Goal: Contribute content: Add original content to the website for others to see

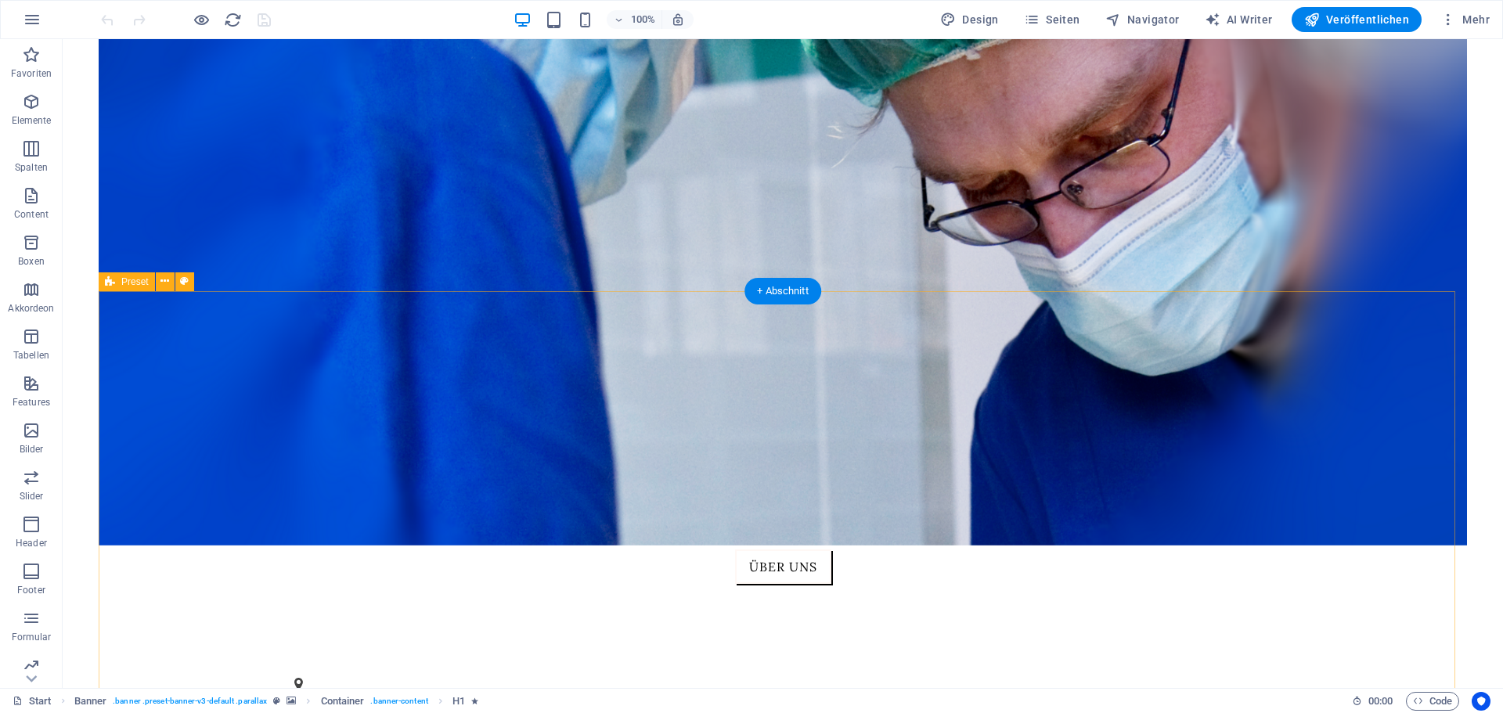
scroll to position [548, 0]
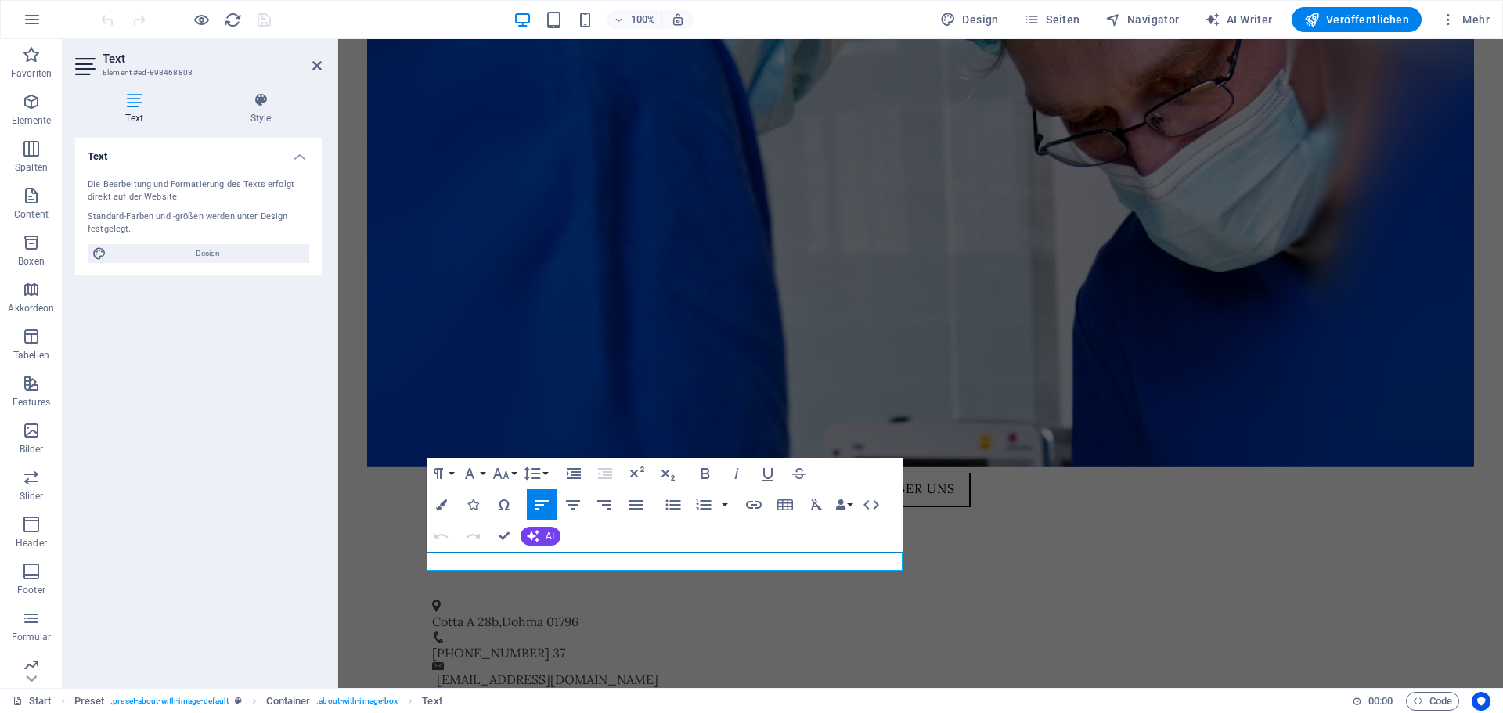
drag, startPoint x: 860, startPoint y: 559, endPoint x: 343, endPoint y: 604, distance: 519.4
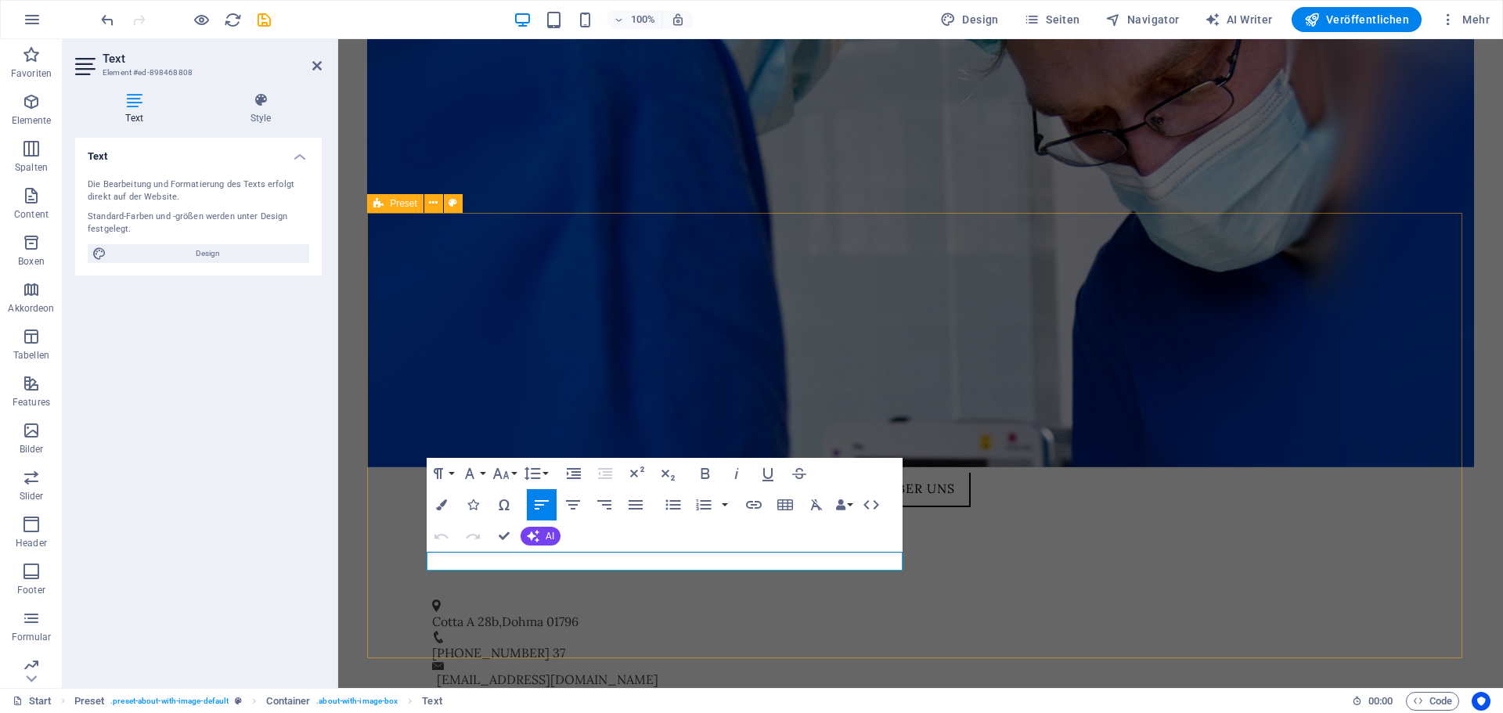
drag, startPoint x: 675, startPoint y: 563, endPoint x: 424, endPoint y: 574, distance: 250.7
click at [571, 510] on icon "button" at bounding box center [573, 504] width 14 height 9
click at [480, 473] on button "Font Family" at bounding box center [473, 473] width 30 height 31
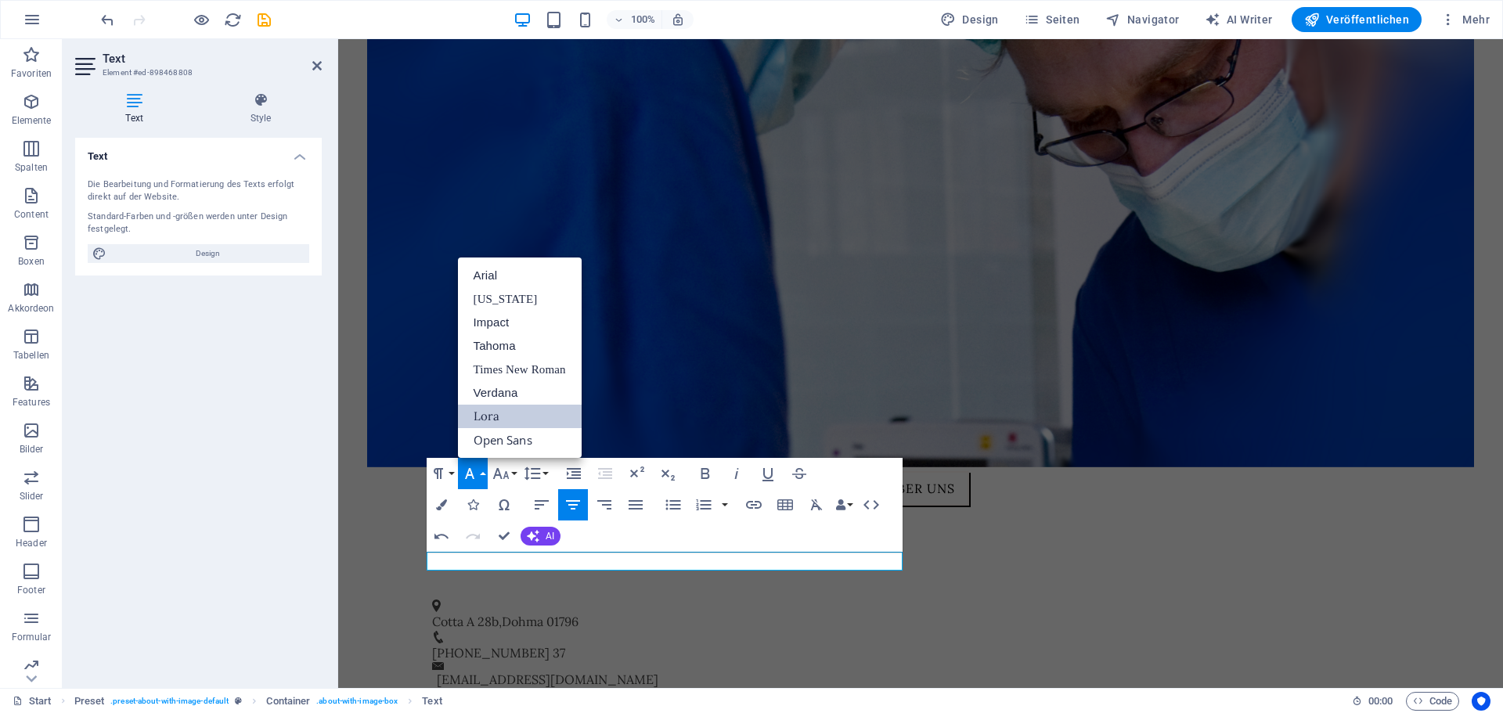
scroll to position [0, 0]
click at [493, 416] on link "Lora" at bounding box center [520, 416] width 124 height 23
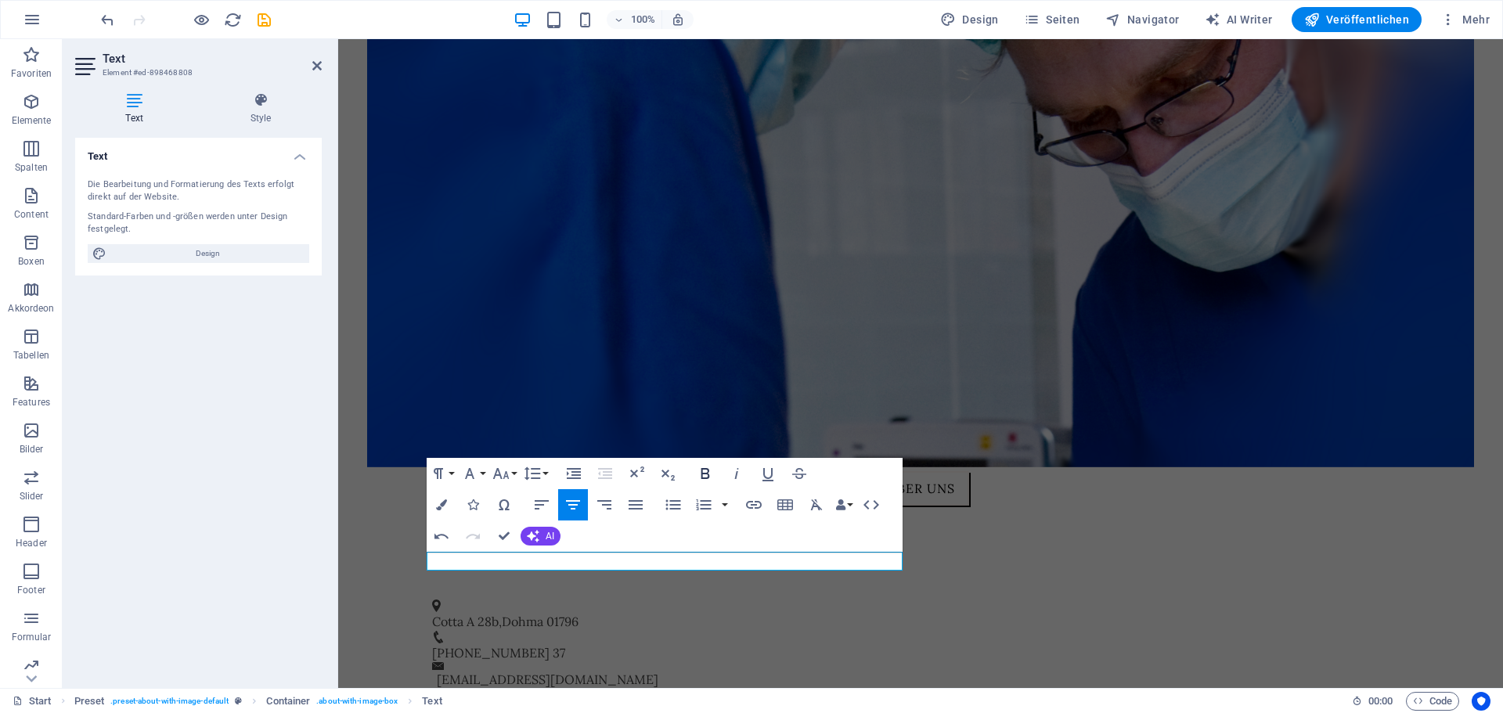
click at [709, 470] on icon "button" at bounding box center [705, 473] width 19 height 19
click at [442, 509] on icon "button" at bounding box center [441, 504] width 11 height 11
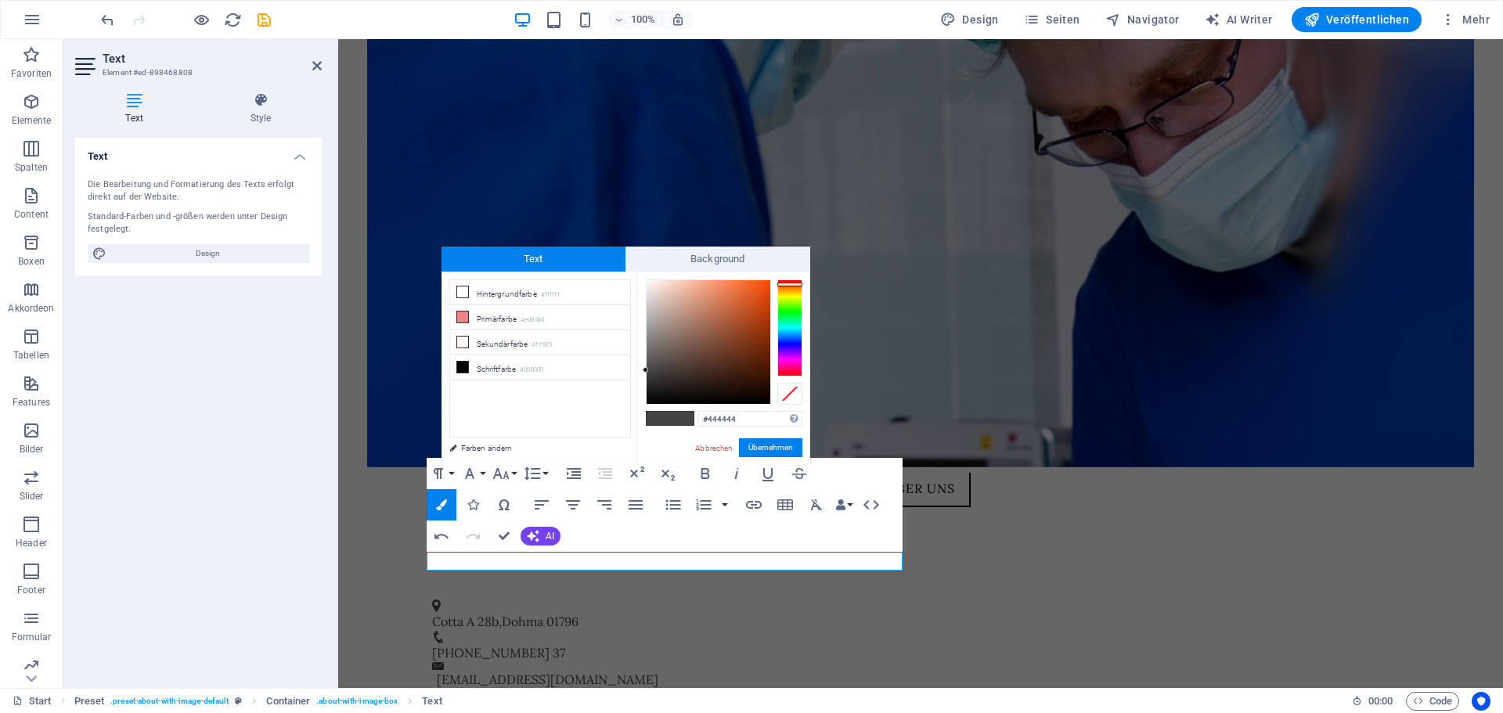
click at [783, 284] on div at bounding box center [789, 327] width 25 height 97
click at [784, 279] on div at bounding box center [789, 280] width 25 height 4
type input "#d72323"
click at [749, 299] on div at bounding box center [709, 342] width 124 height 124
click at [784, 443] on button "Übernehmen" at bounding box center [770, 447] width 63 height 19
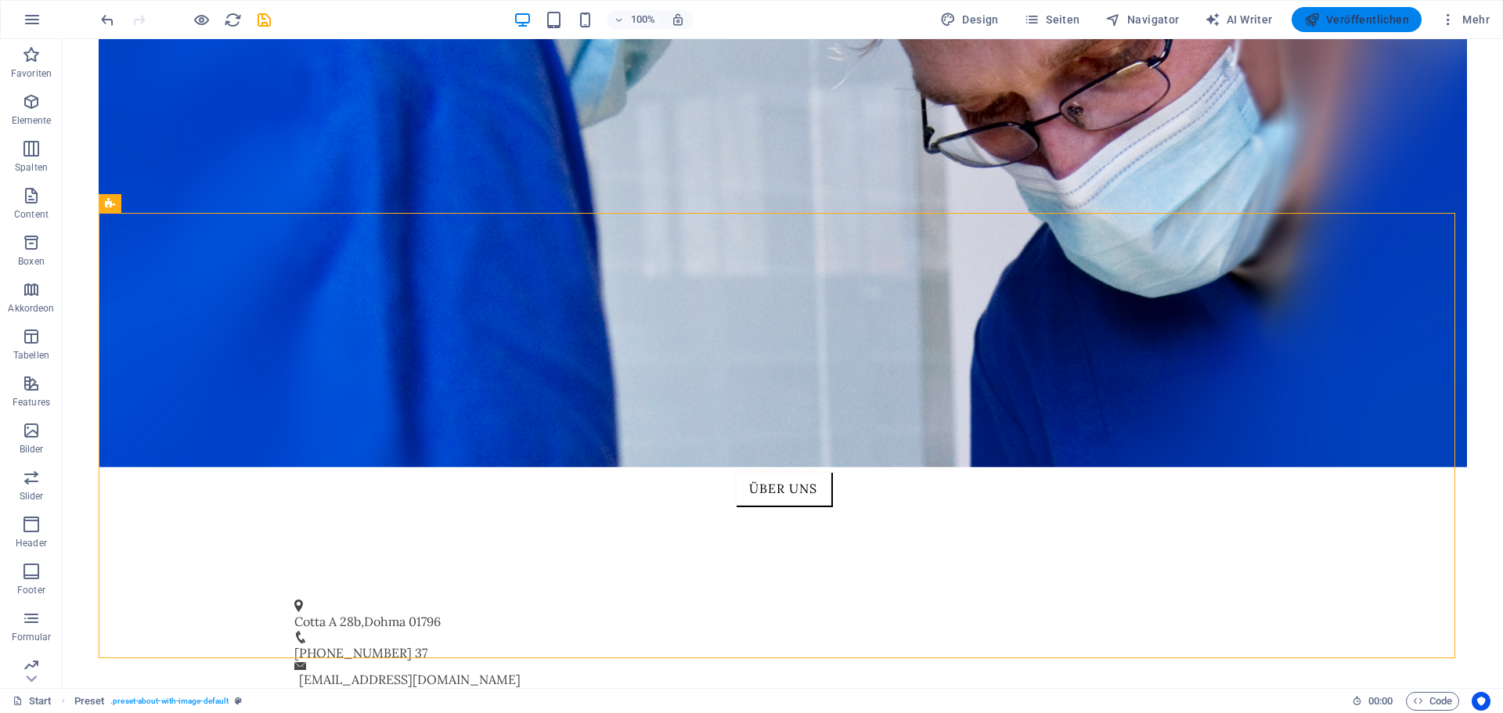
click at [1399, 19] on span "Veröffentlichen" at bounding box center [1356, 20] width 105 height 16
